Goal: Information Seeking & Learning: Learn about a topic

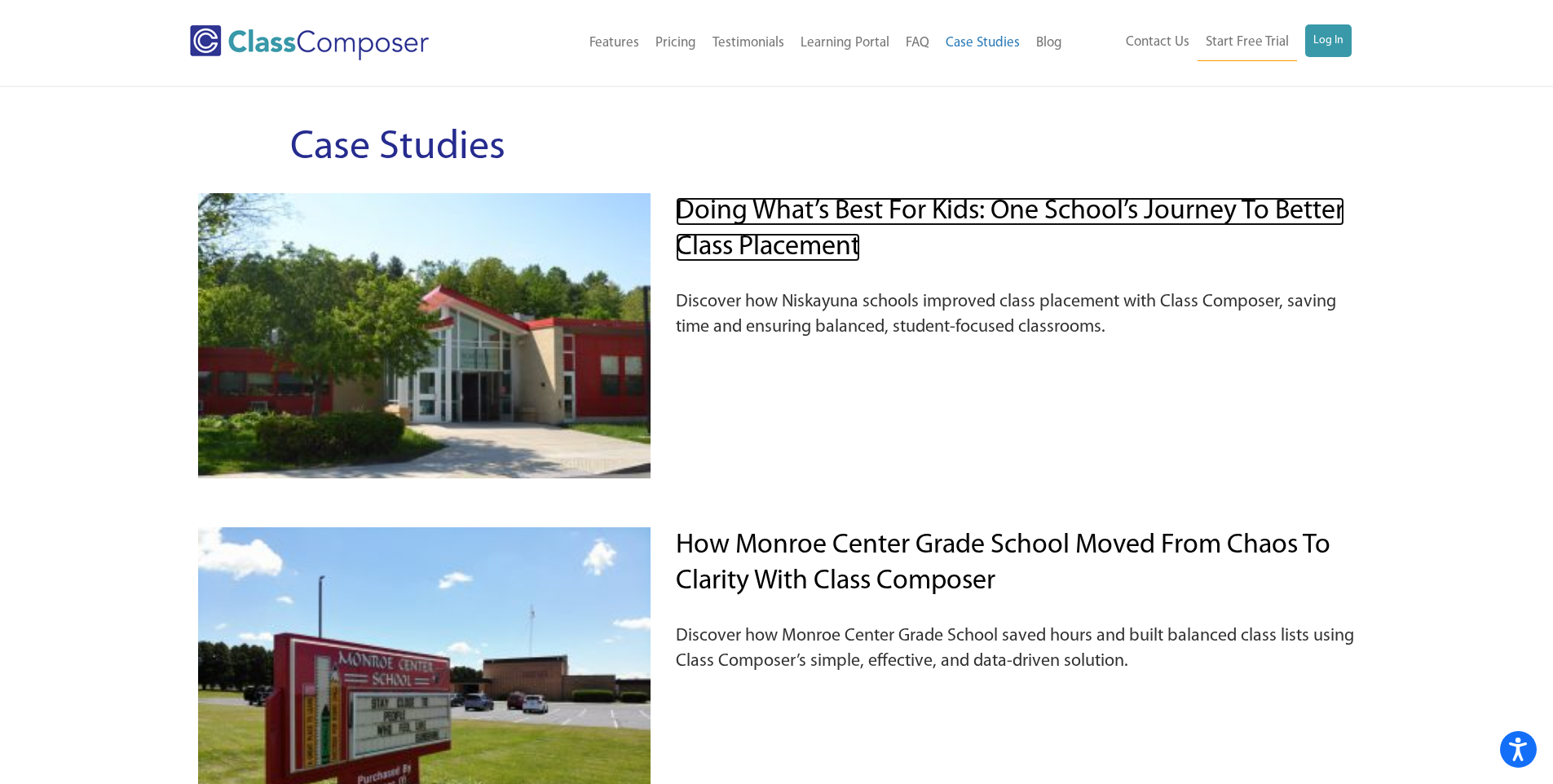
click at [955, 208] on link "Doing What’s Best for Kids: One School’s Journey to Better Class Placement" at bounding box center [1009, 230] width 668 height 65
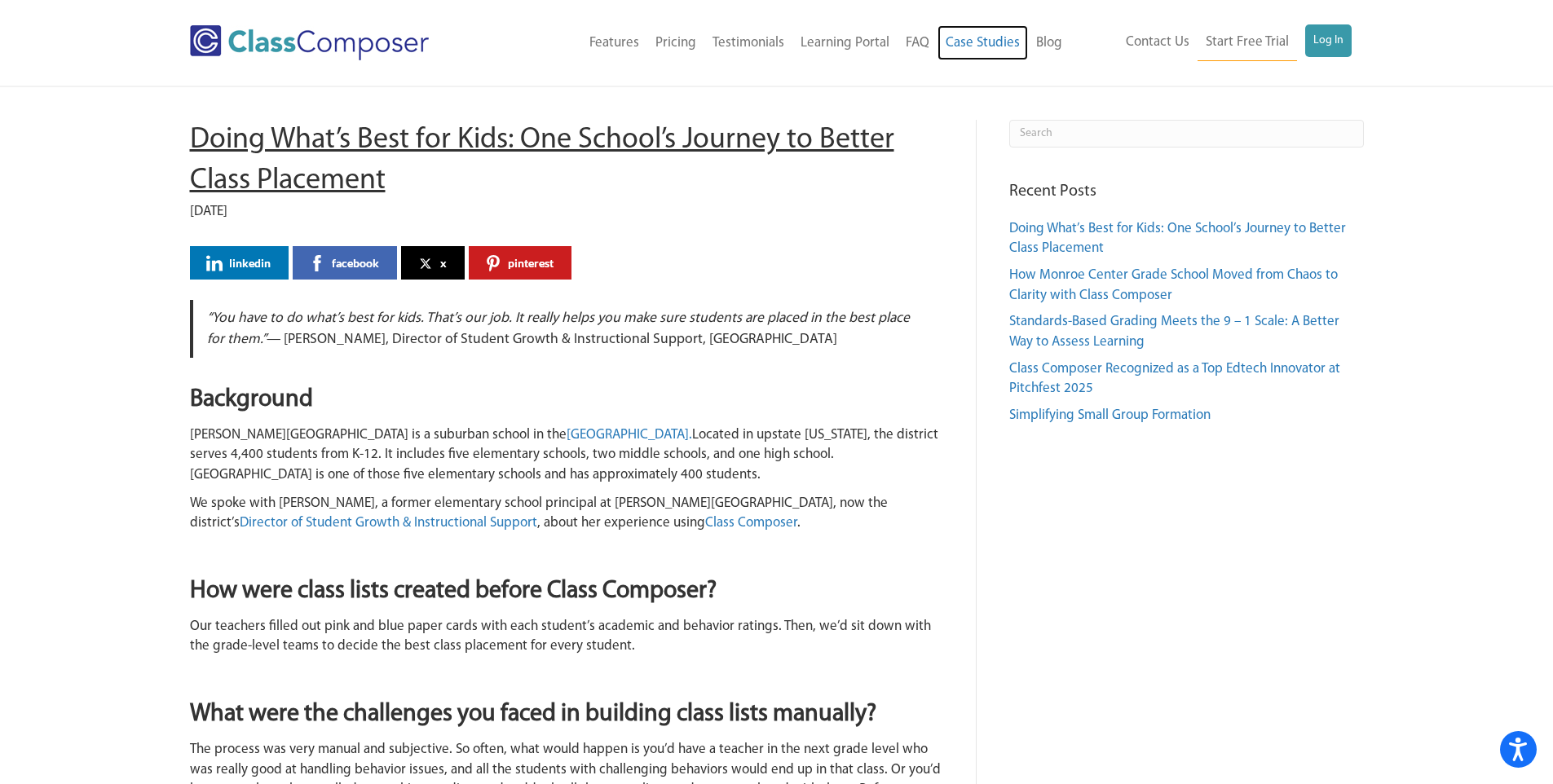
click at [973, 41] on link "Case Studies" at bounding box center [982, 43] width 91 height 36
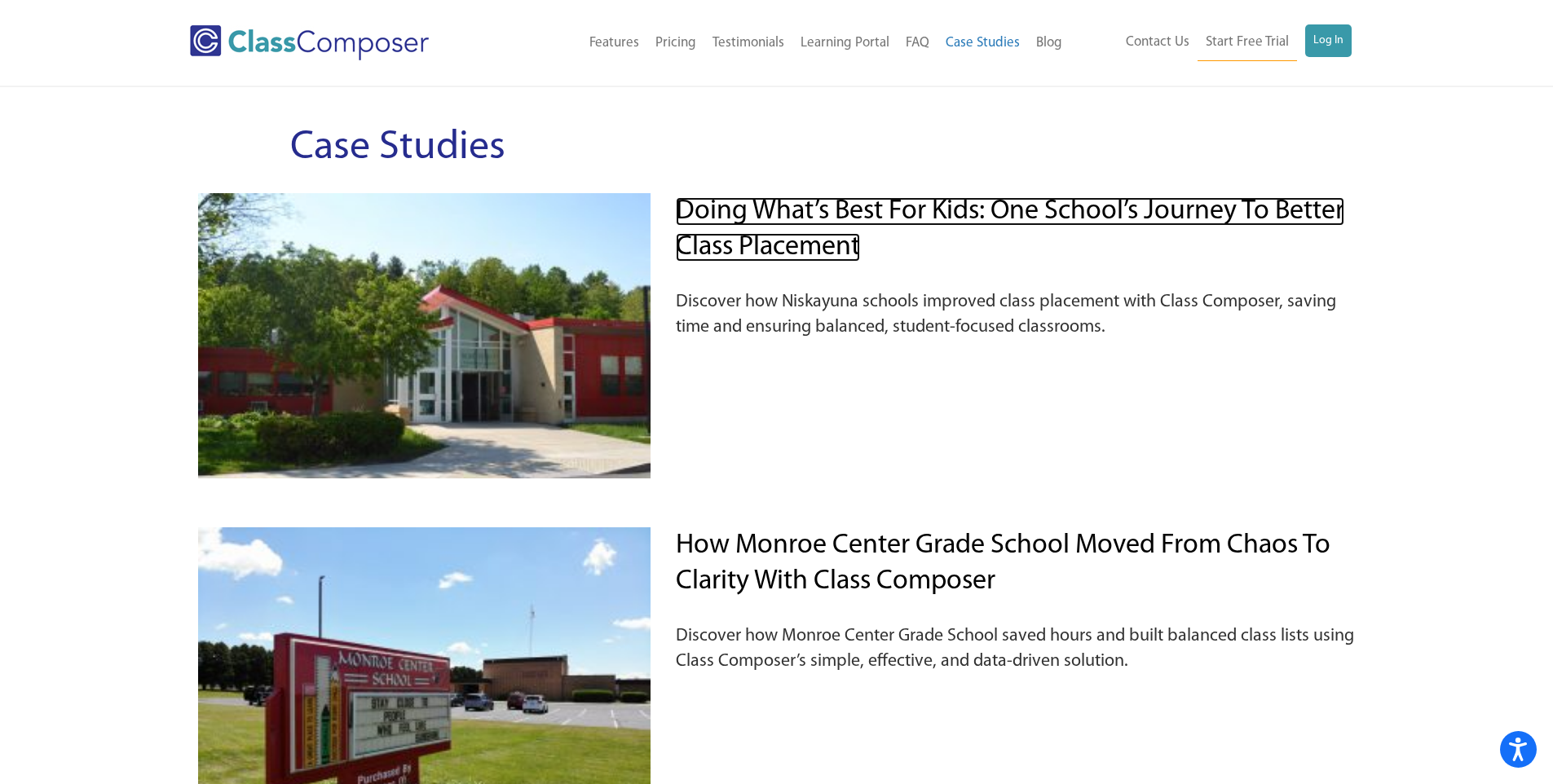
click at [889, 208] on link "Doing What’s Best for Kids: One School’s Journey to Better Class Placement" at bounding box center [1009, 230] width 668 height 65
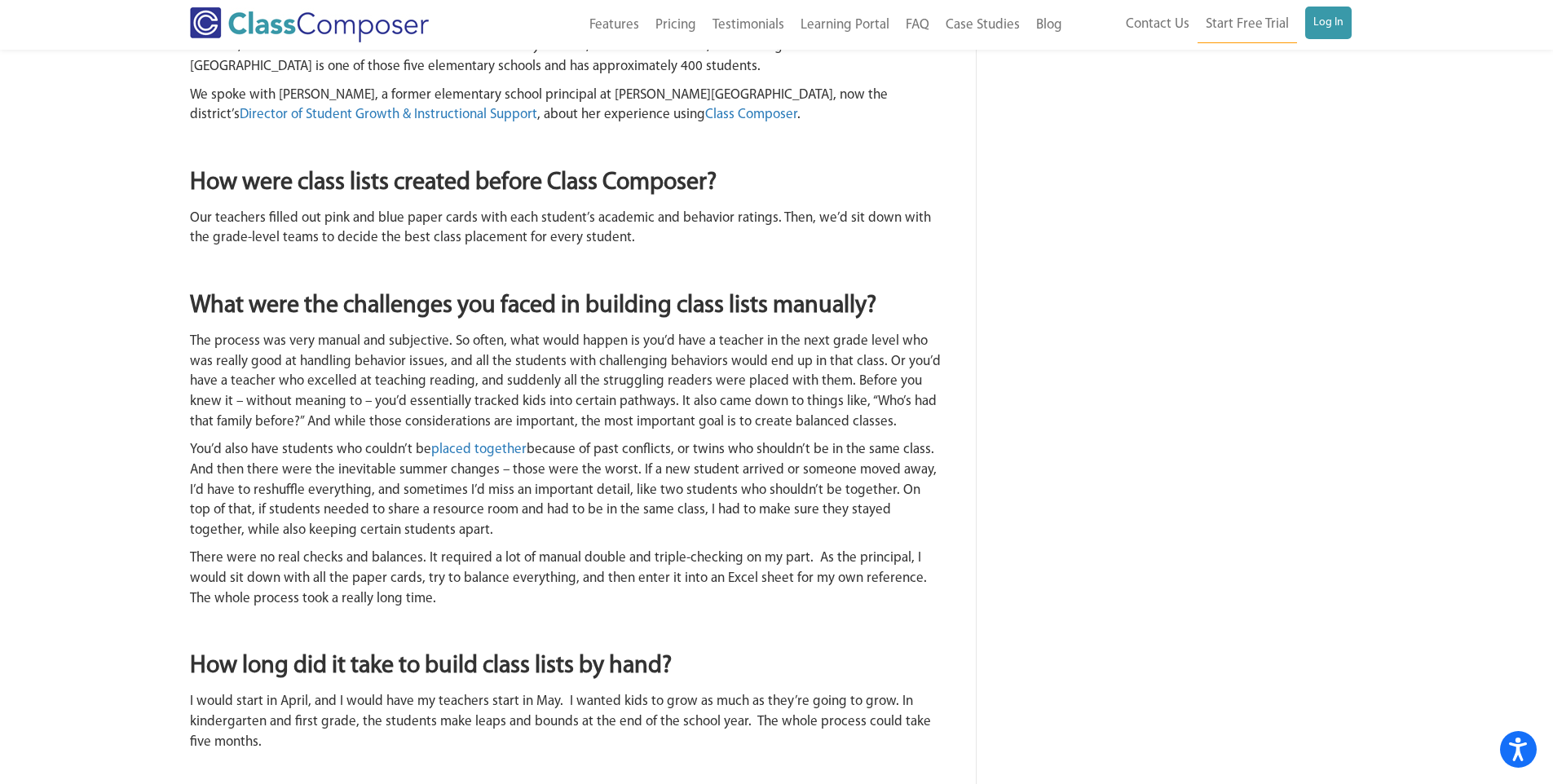
scroll to position [180, 0]
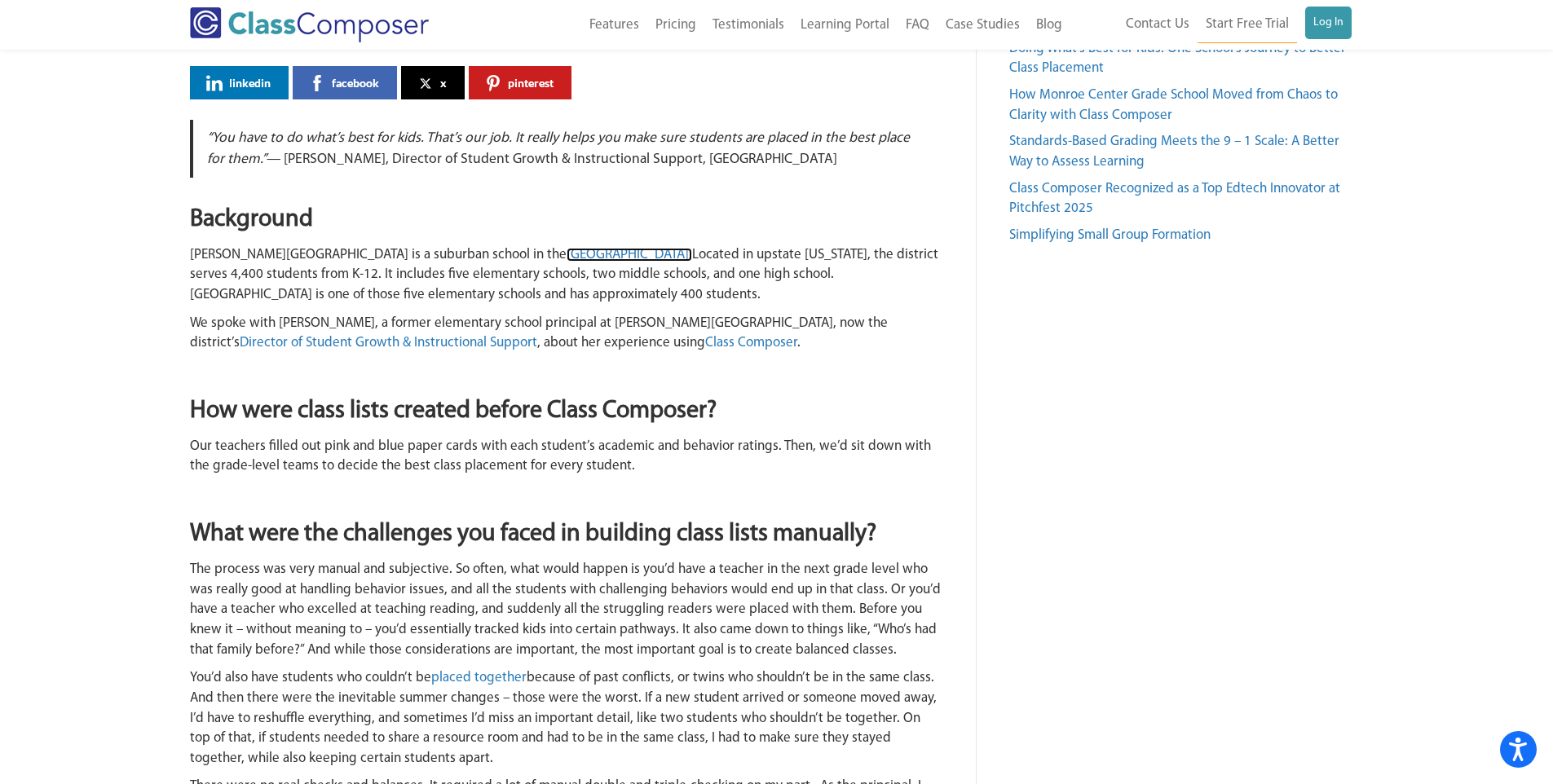
click at [567, 251] on link "Niskayuna Central School District." at bounding box center [630, 254] width 126 height 13
click at [537, 335] on link "Director of Student Growth & Instructional Support" at bounding box center [388, 342] width 298 height 13
click at [705, 345] on link "Class Composer" at bounding box center [751, 342] width 92 height 13
click at [479, 671] on link "placed together" at bounding box center [479, 677] width 95 height 13
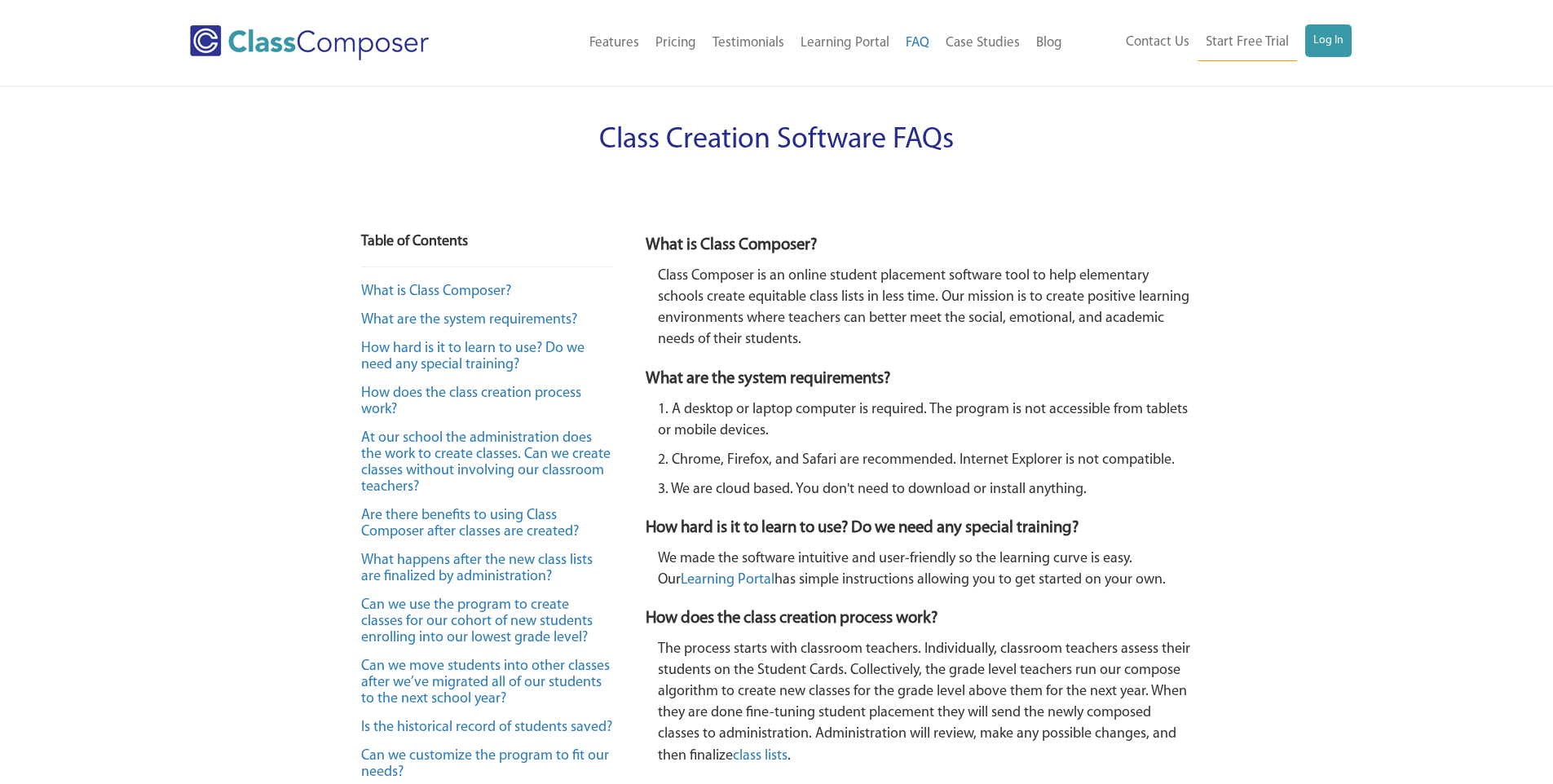
scroll to position [1841, 0]
